Goal: Task Accomplishment & Management: Manage account settings

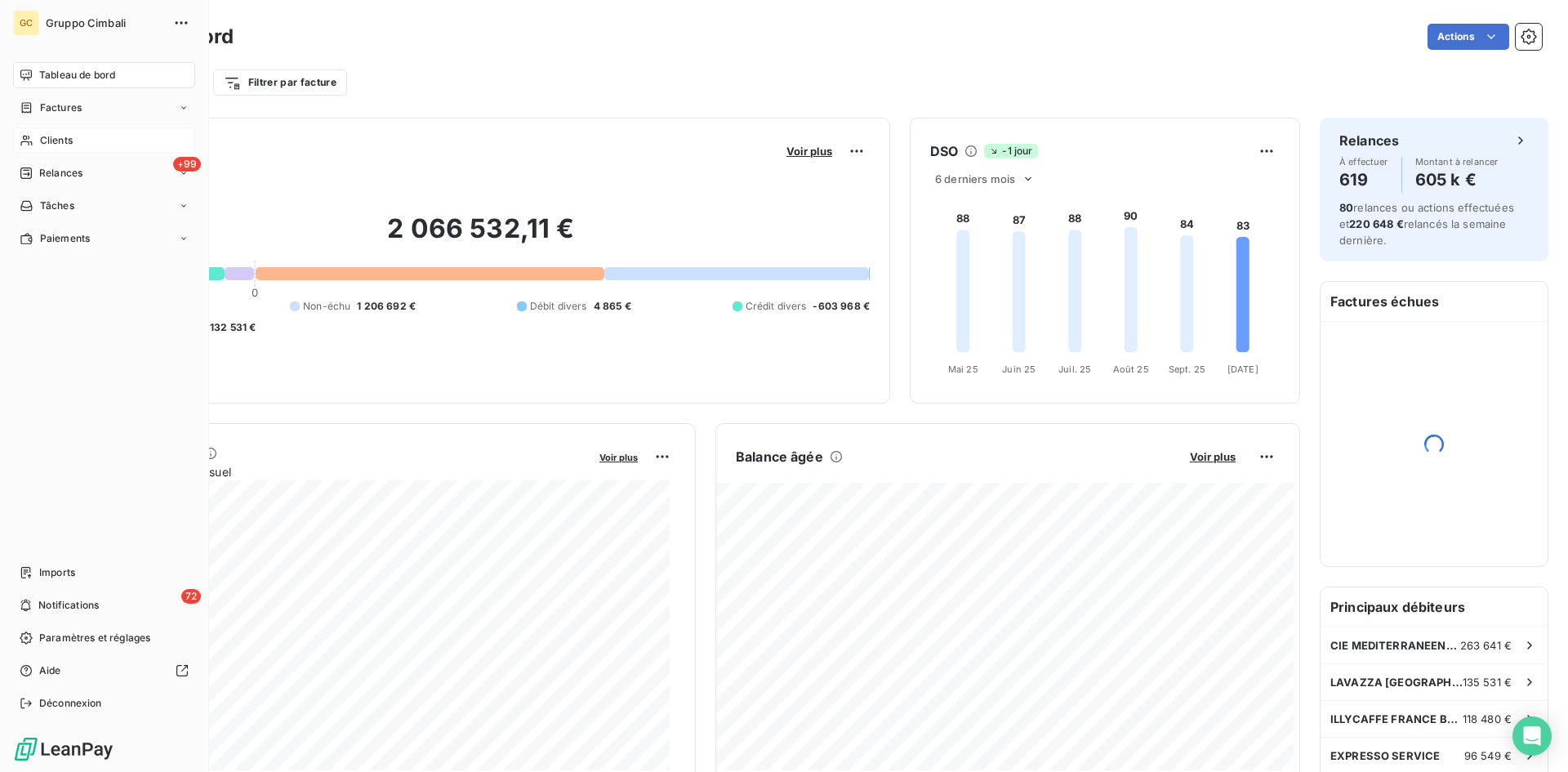
click at [53, 145] on span "Clients" at bounding box center [55, 141] width 32 height 15
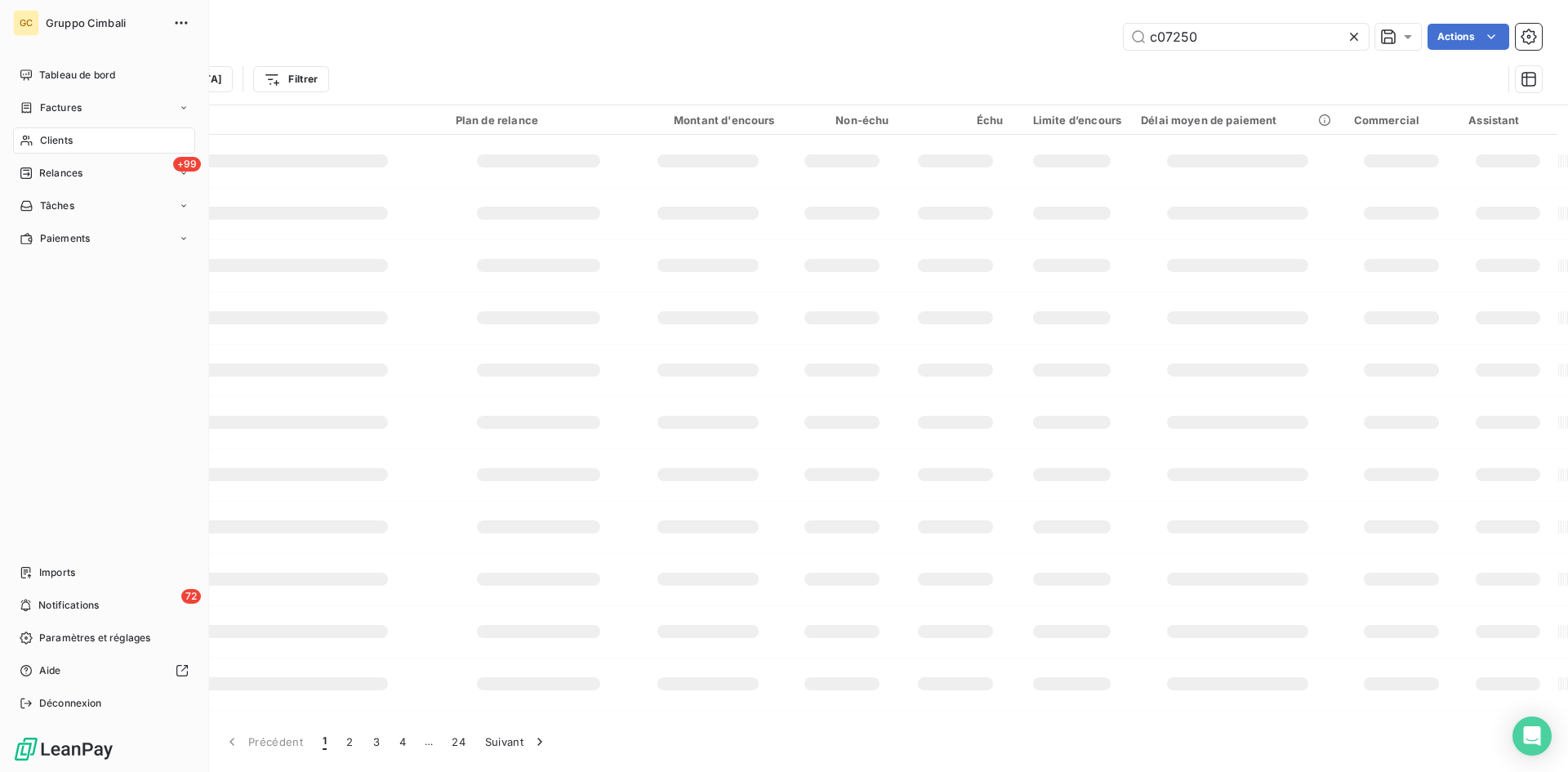
type input "c07250"
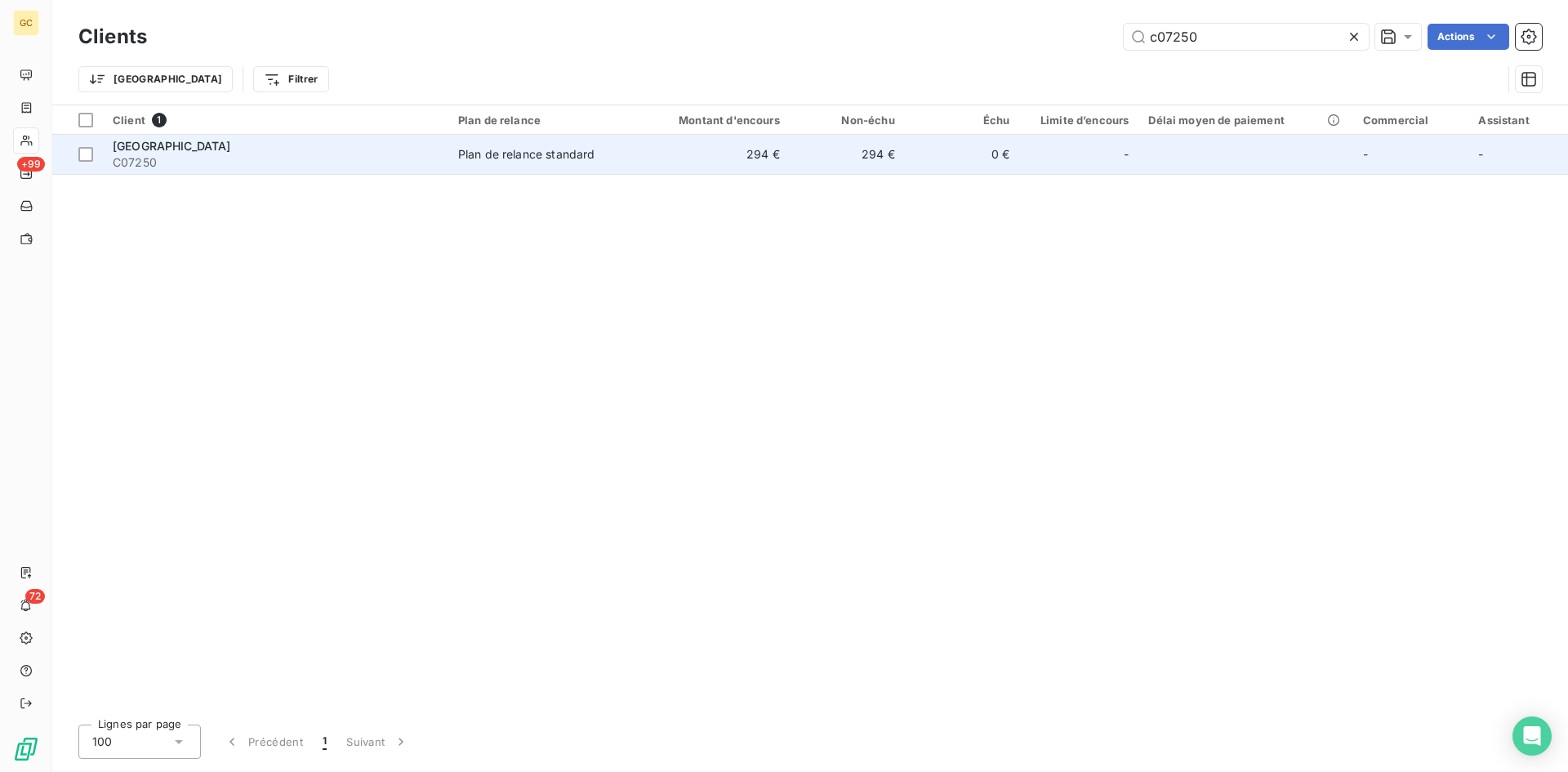
click at [139, 145] on span "[GEOGRAPHIC_DATA]" at bounding box center [172, 145] width 118 height 14
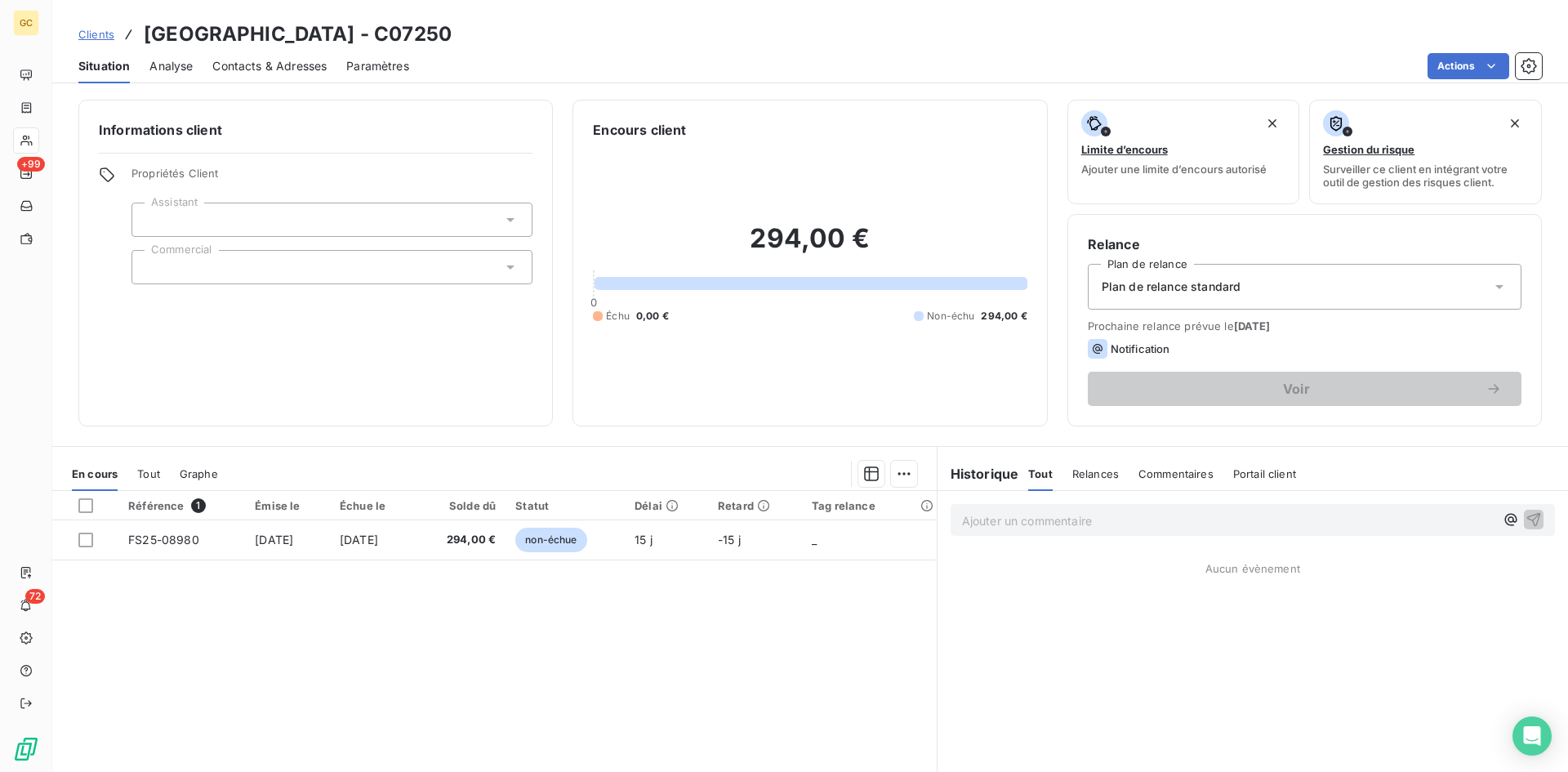
click at [244, 69] on span "Contacts & Adresses" at bounding box center [270, 67] width 115 height 17
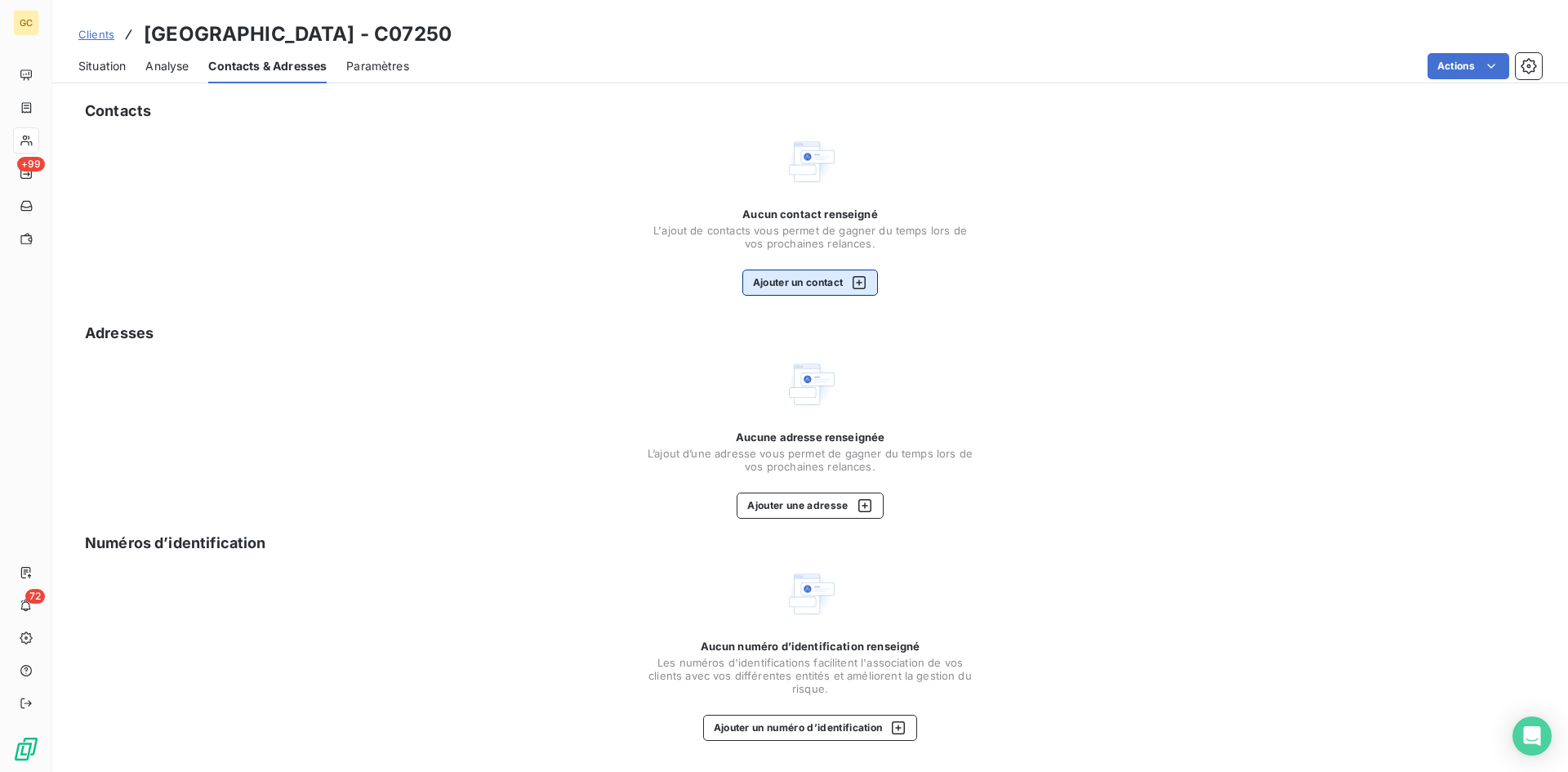
click at [803, 283] on button "Ajouter un contact" at bounding box center [810, 283] width 137 height 26
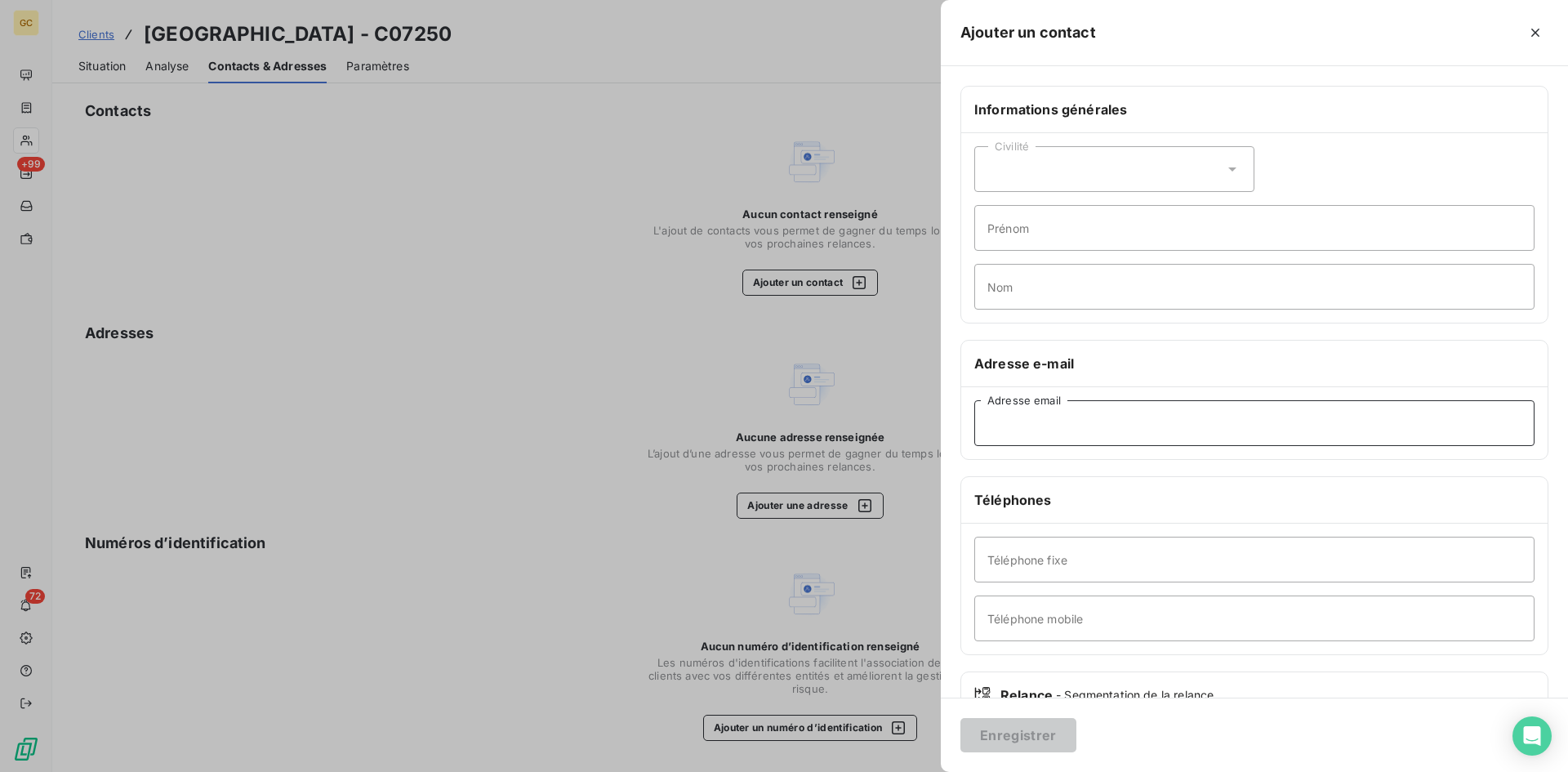
paste input "[EMAIL_ADDRESS][DOMAIN_NAME]"
type input "[EMAIL_ADDRESS][DOMAIN_NAME]"
click at [1024, 734] on button "Enregistrer" at bounding box center [1017, 735] width 115 height 34
